Goal: Task Accomplishment & Management: Use online tool/utility

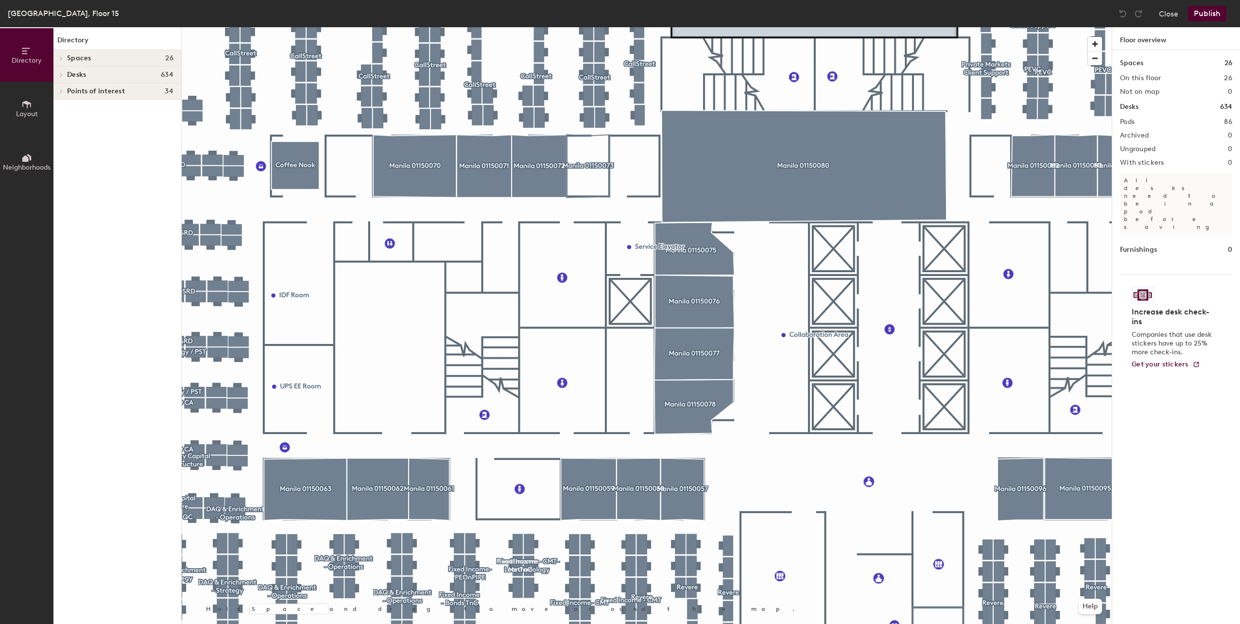
click at [590, 27] on div at bounding box center [647, 27] width 930 height 0
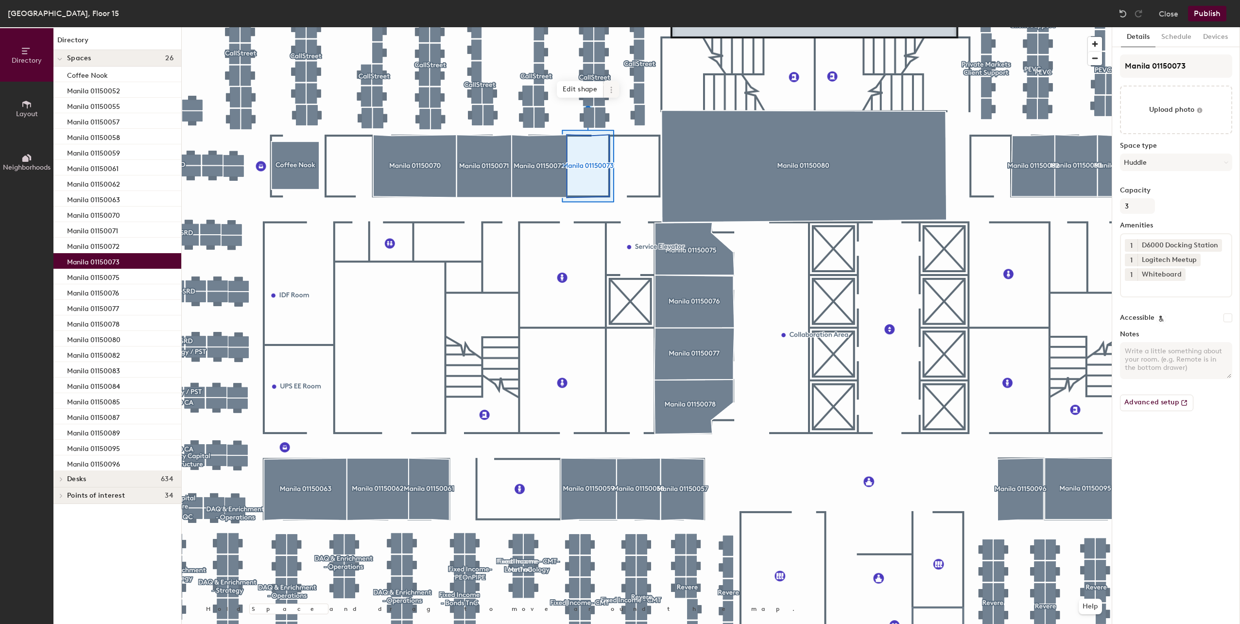
click at [610, 88] on icon at bounding box center [611, 90] width 8 height 8
click at [630, 126] on span "Activate" at bounding box center [646, 128] width 86 height 17
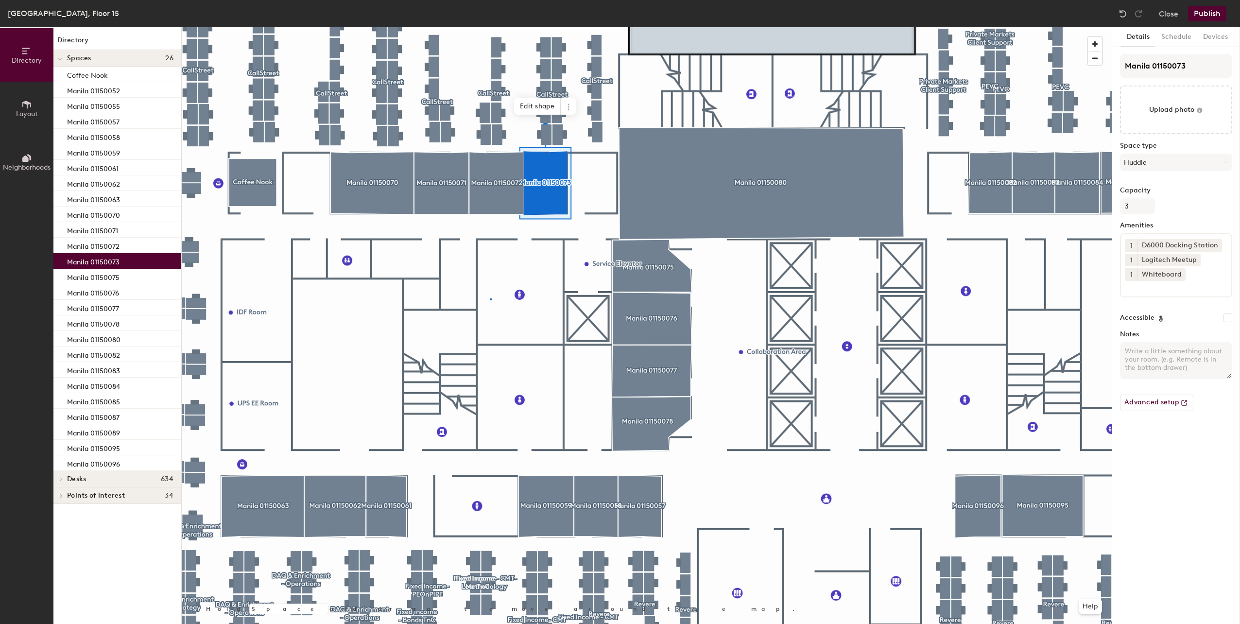
click at [490, 27] on div at bounding box center [647, 27] width 930 height 0
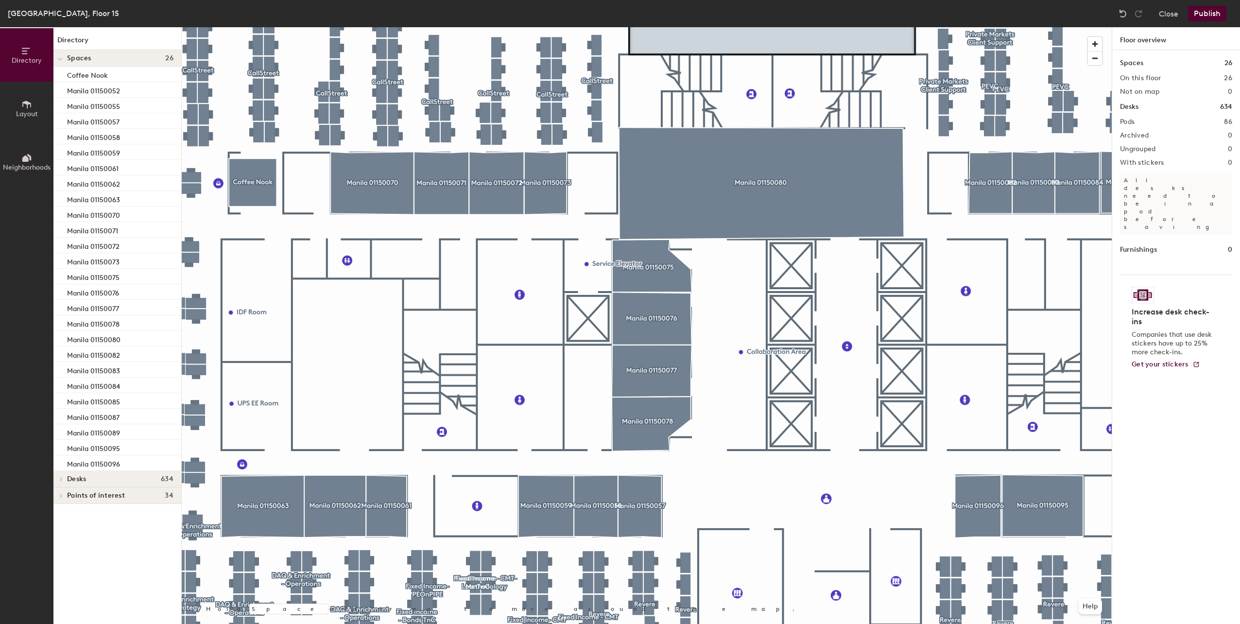
click at [1201, 11] on button "Publish" at bounding box center [1207, 14] width 38 height 16
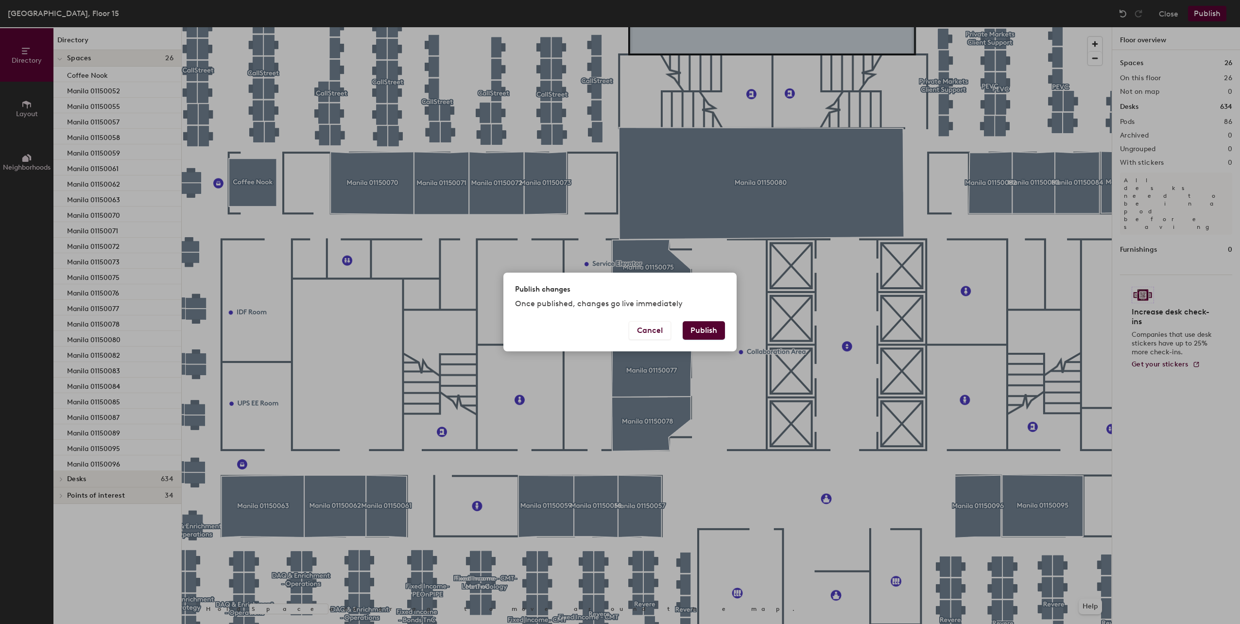
click at [708, 331] on button "Publish" at bounding box center [704, 330] width 42 height 18
